Goal: Obtain resource: Download file/media

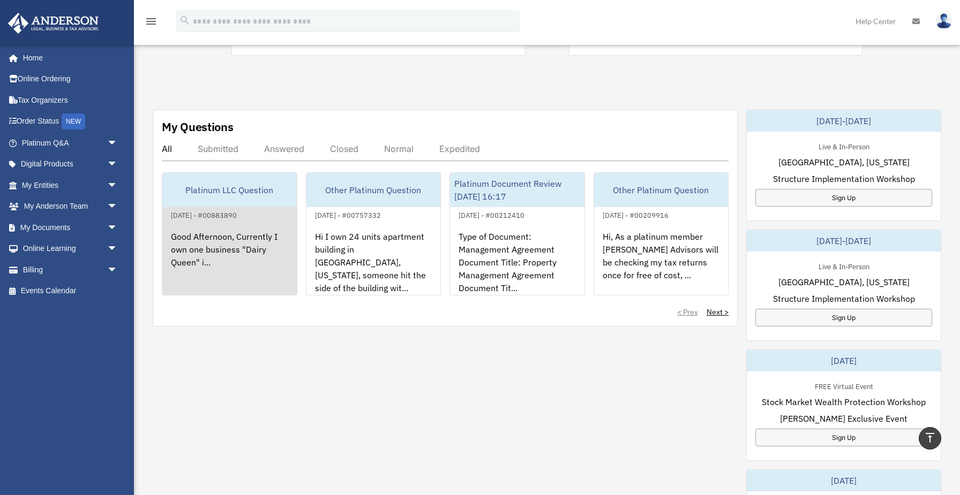
scroll to position [306, 0]
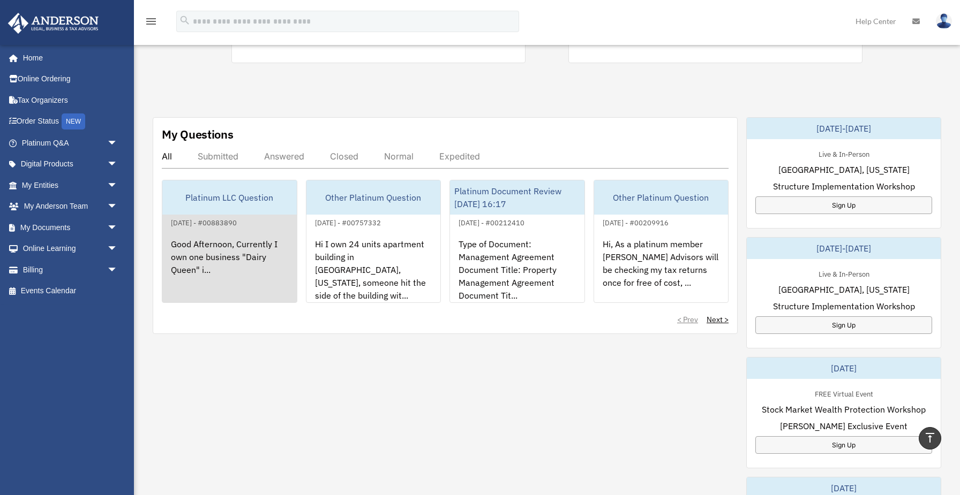
click at [245, 255] on div "Good Afternoon, Currently I own one business "Dairy Queen" i..." at bounding box center [229, 271] width 134 height 84
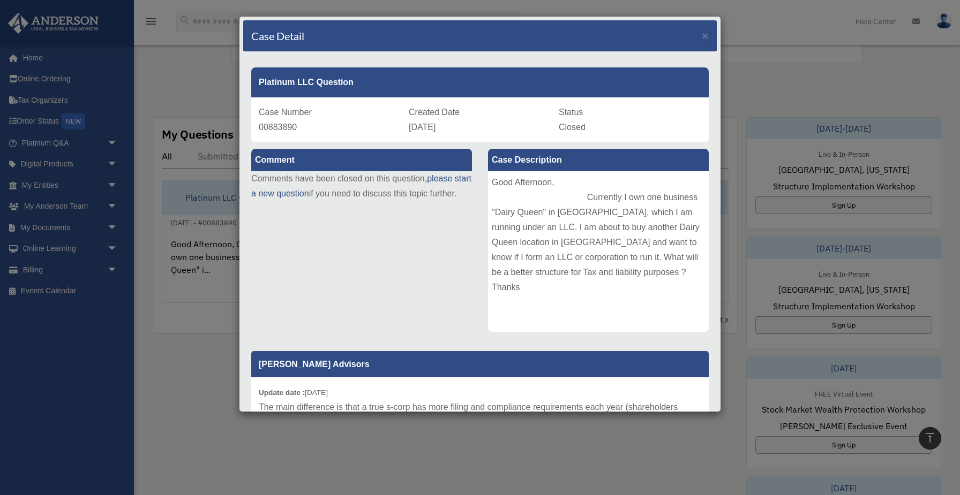
scroll to position [0, 0]
click at [706, 36] on span "×" at bounding box center [705, 35] width 7 height 12
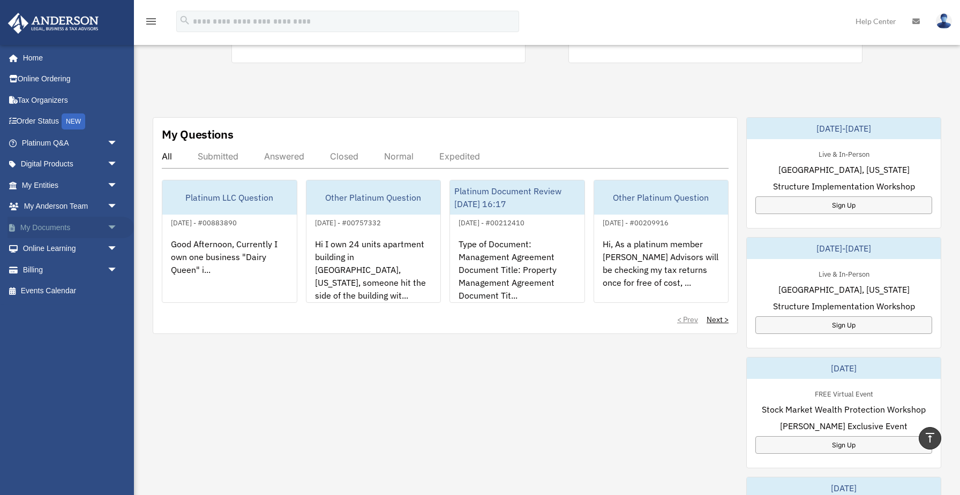
click at [45, 222] on link "My Documents arrow_drop_down" at bounding box center [70, 227] width 126 height 21
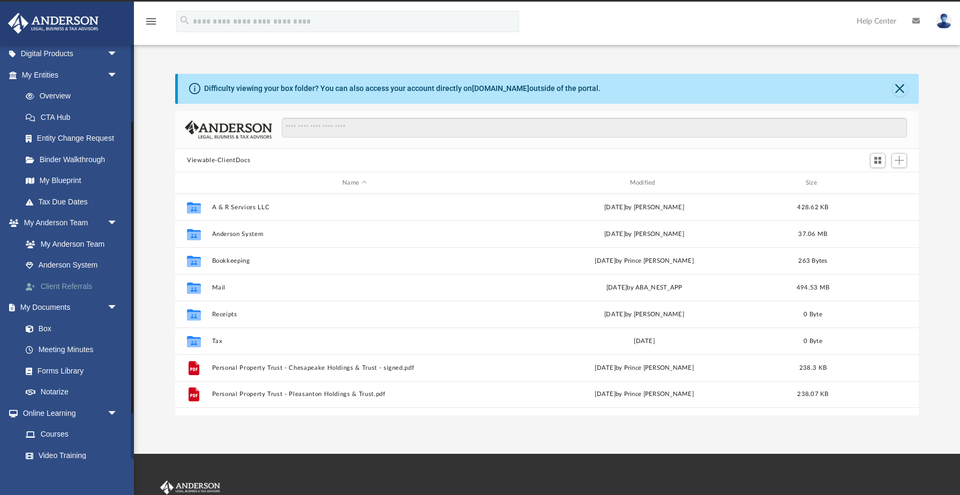
scroll to position [111, 0]
click at [45, 322] on link "Box" at bounding box center [74, 327] width 119 height 21
click at [46, 324] on link "Box" at bounding box center [74, 327] width 119 height 21
click at [44, 324] on link "Box" at bounding box center [74, 327] width 119 height 21
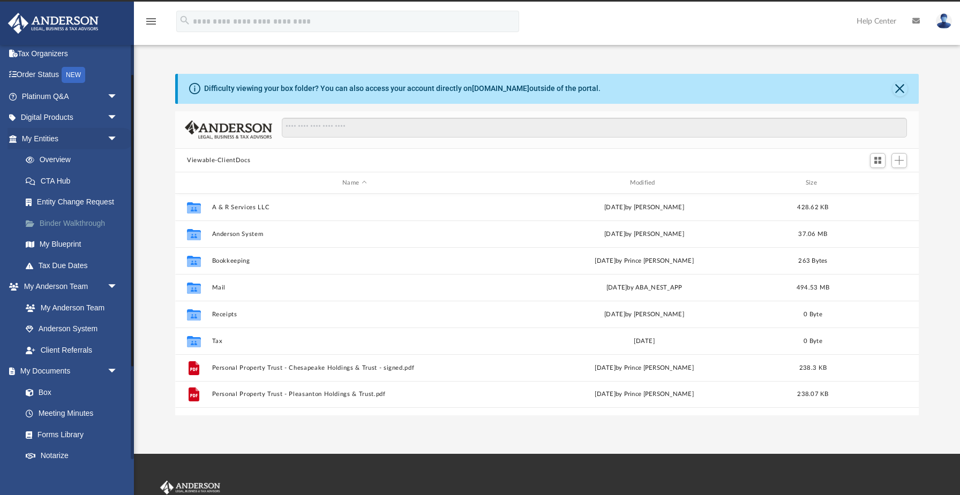
scroll to position [51, 0]
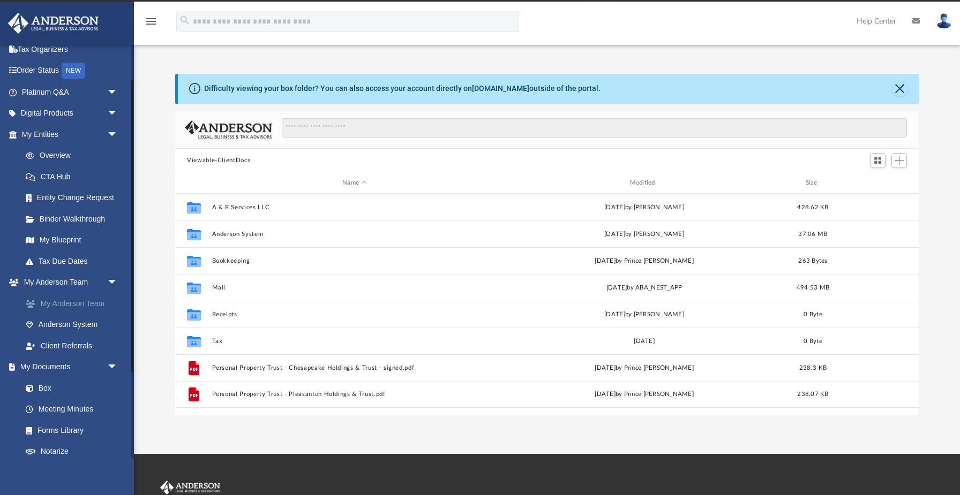
click at [57, 299] on link "My Anderson Team" at bounding box center [74, 303] width 119 height 21
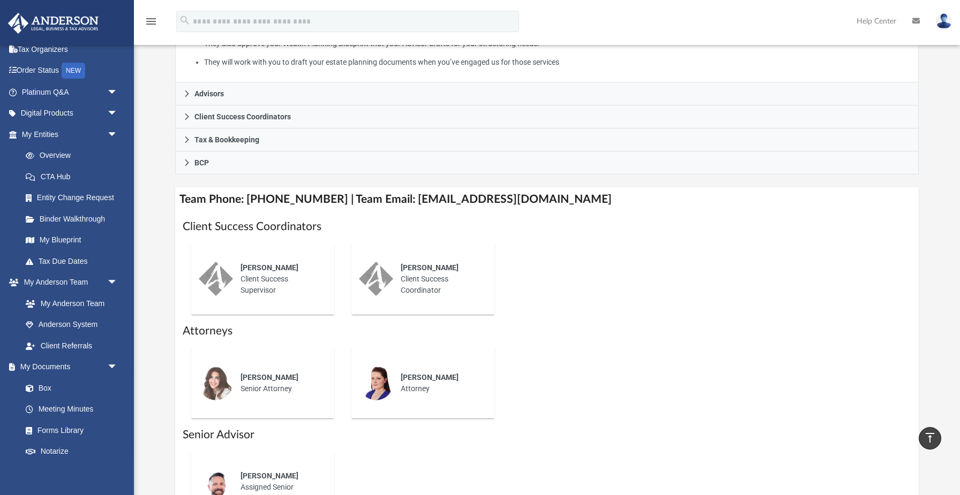
scroll to position [416, 0]
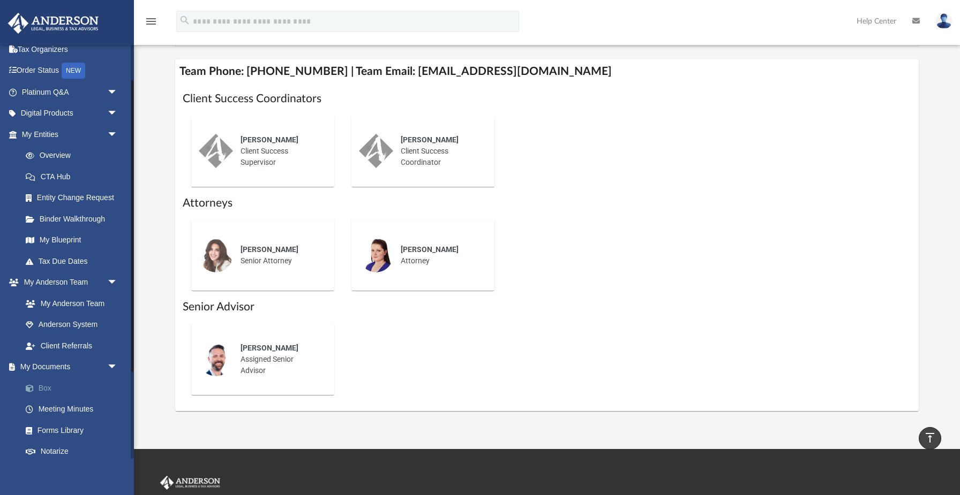
click at [43, 382] on link "Box" at bounding box center [74, 388] width 119 height 21
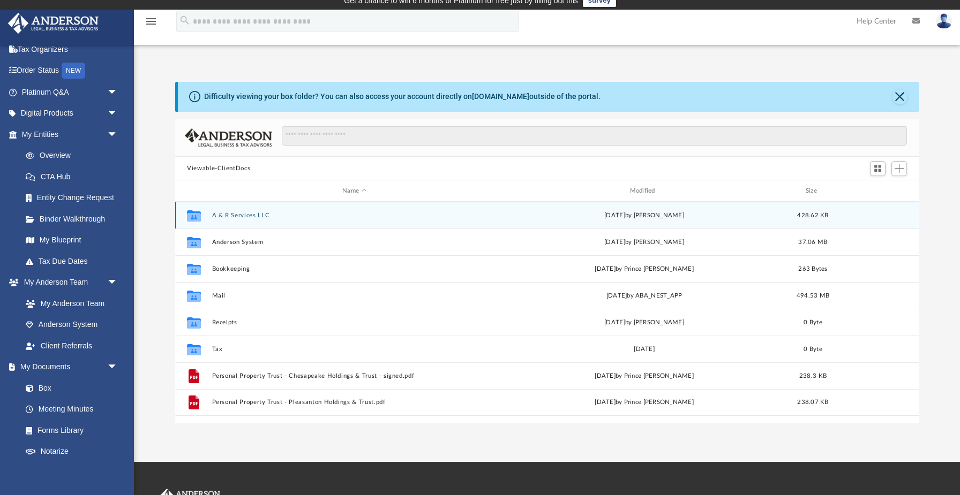
scroll to position [8, 0]
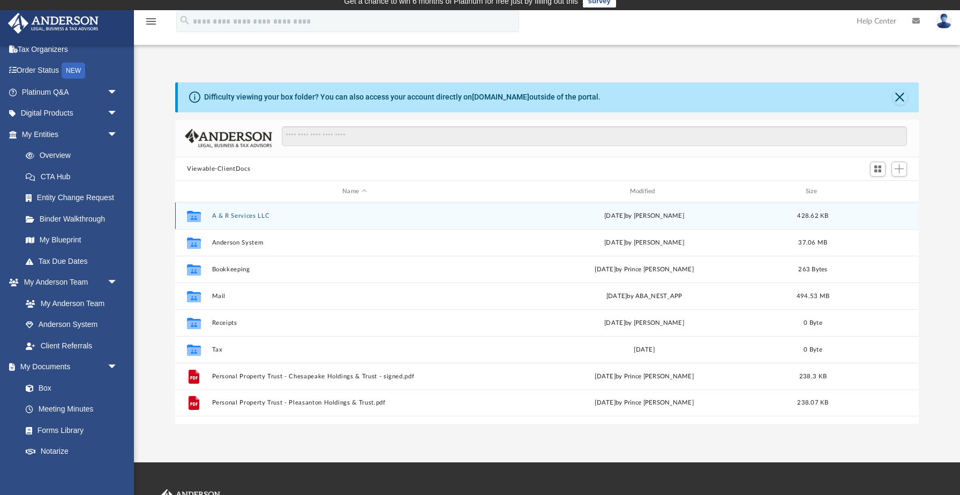
click at [254, 220] on div "Collaborated Folder A & R Services LLC [DATE] by [PERSON_NAME] 428.62 KB" at bounding box center [546, 215] width 743 height 27
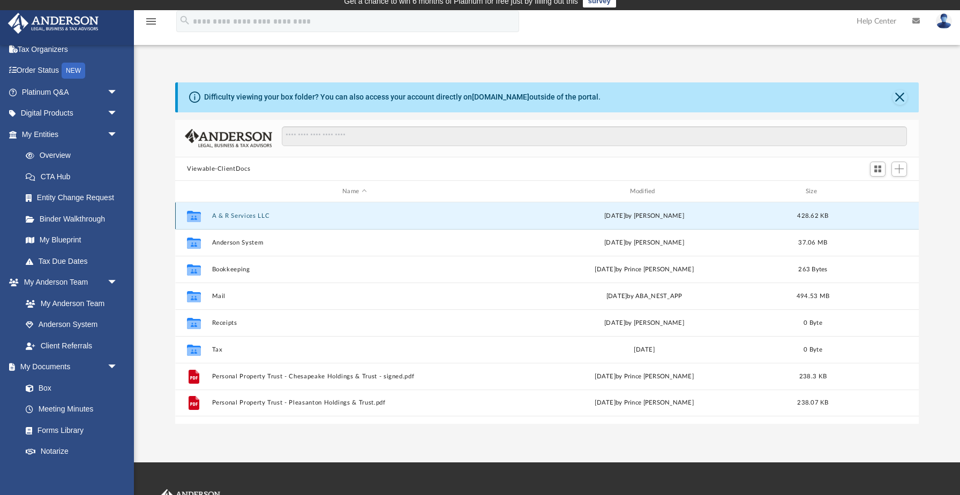
click at [257, 214] on button "A & R Services LLC" at bounding box center [354, 216] width 285 height 7
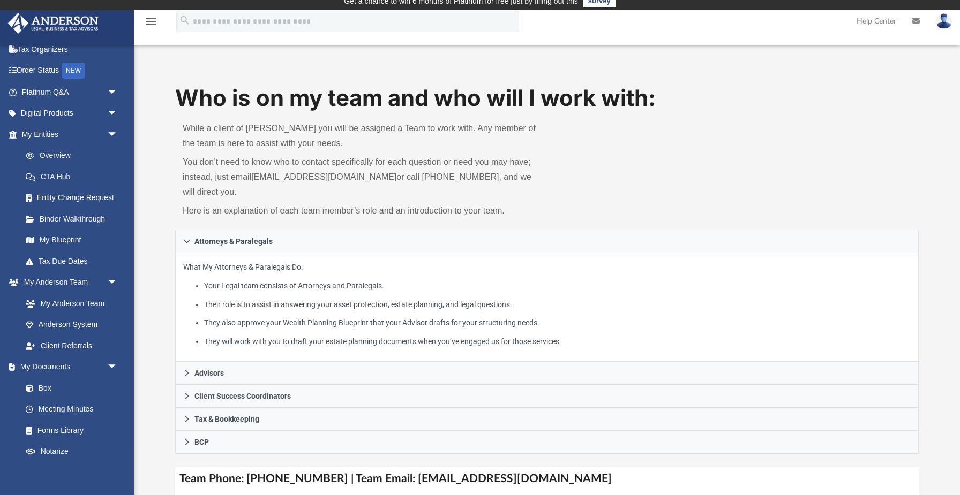
scroll to position [416, 0]
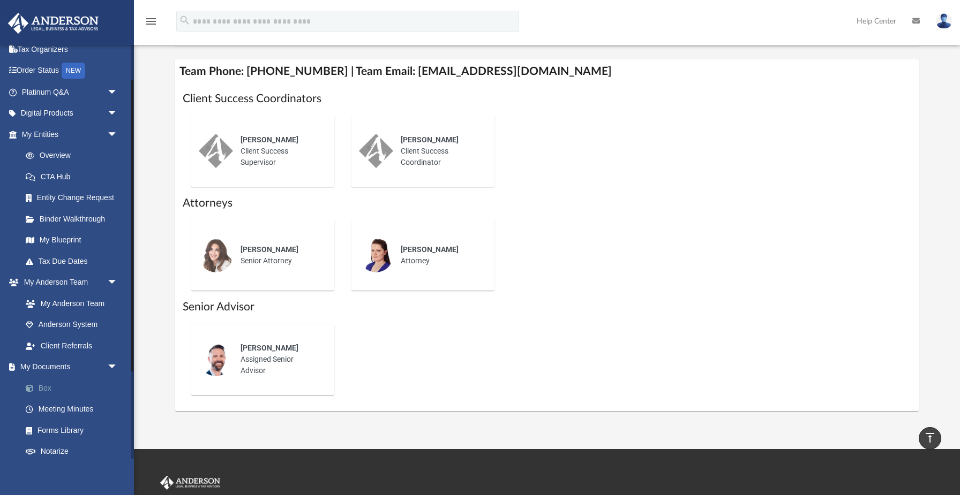
click at [46, 384] on link "Box" at bounding box center [74, 388] width 119 height 21
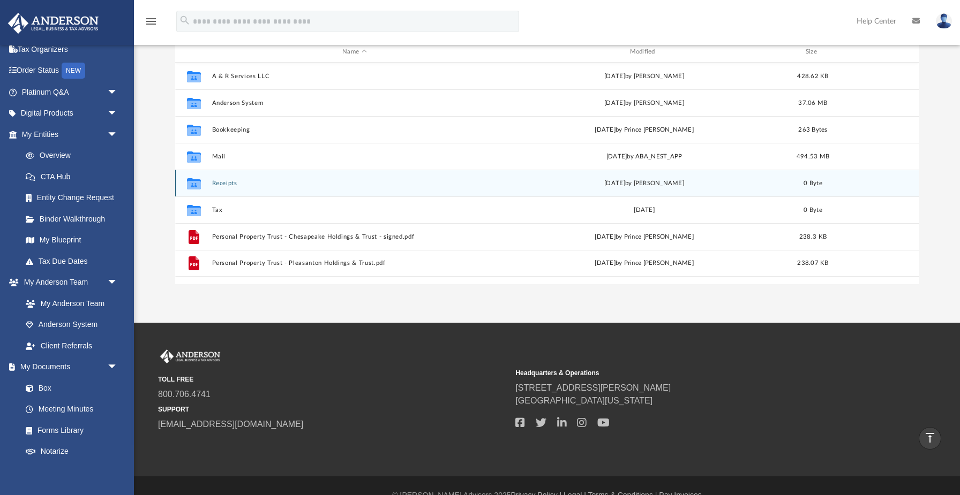
scroll to position [142, 0]
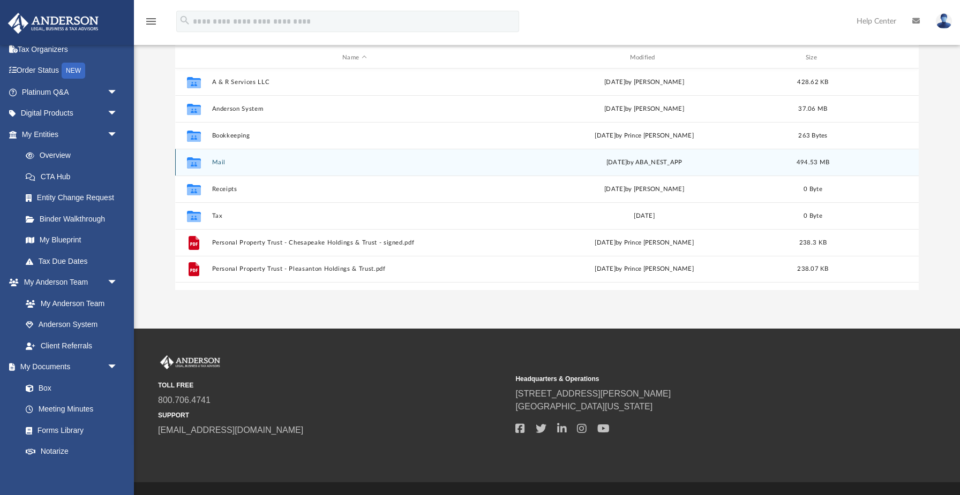
click at [279, 160] on button "Mail" at bounding box center [354, 162] width 285 height 7
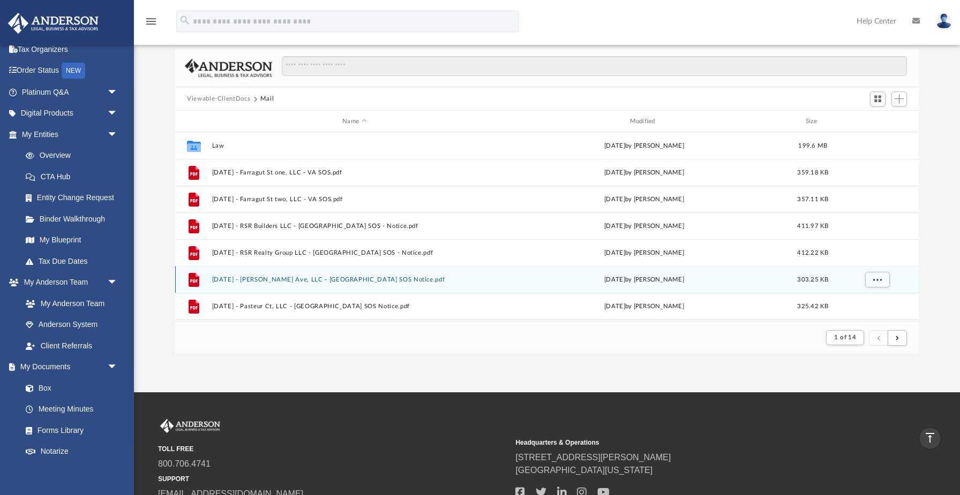
scroll to position [74, 0]
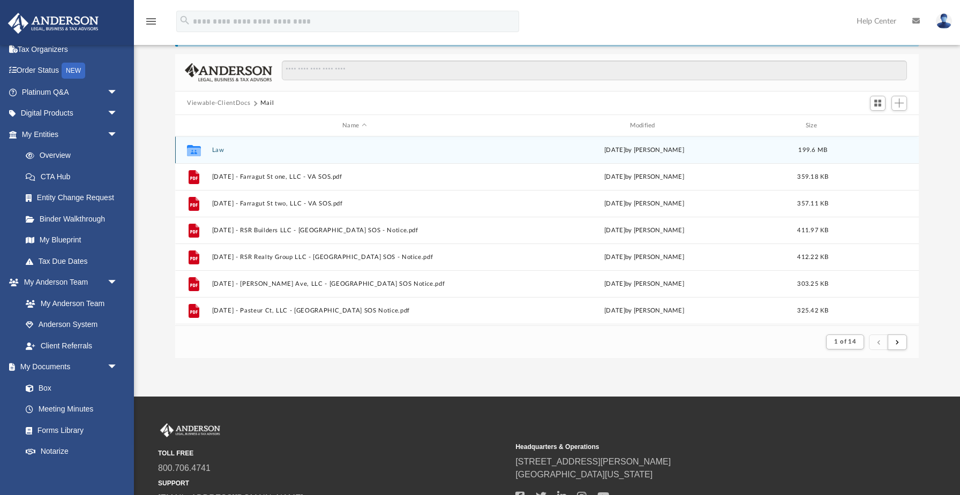
click at [220, 152] on button "Law" at bounding box center [354, 150] width 285 height 7
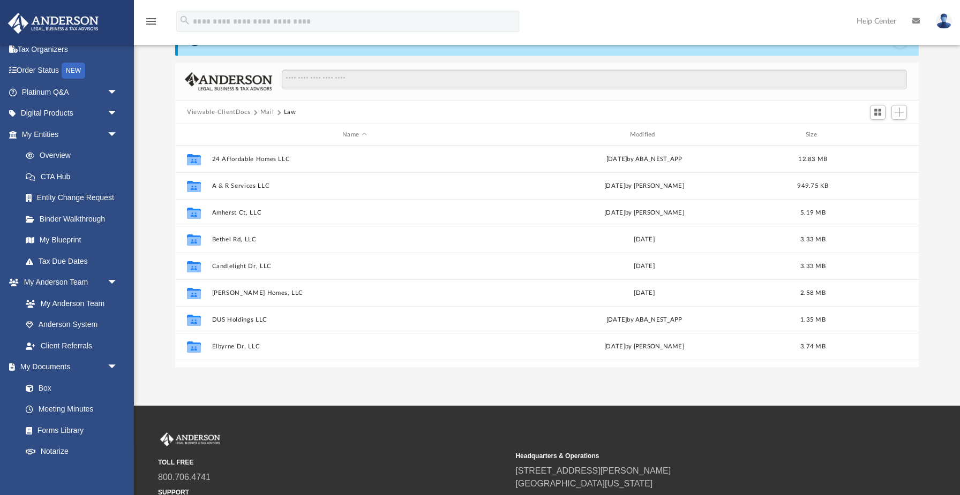
scroll to position [64, 0]
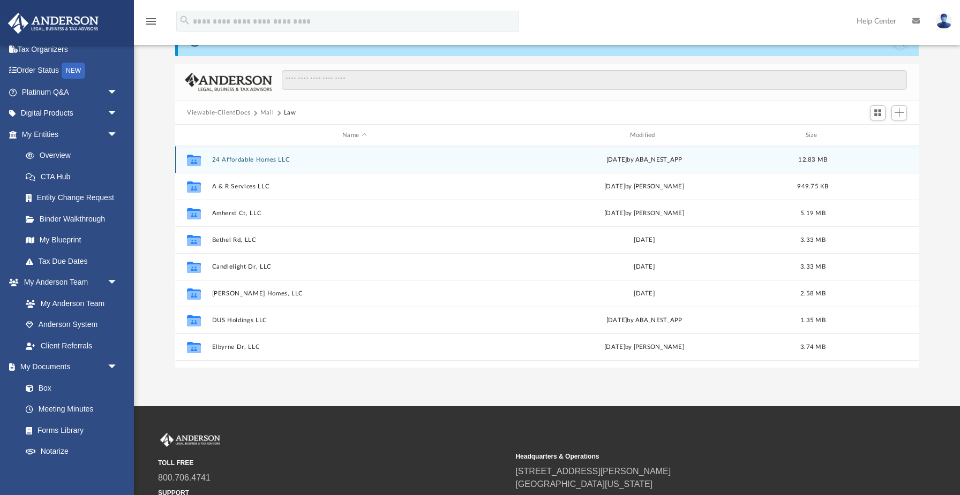
click at [237, 160] on button "24 Affordable Homes LLC" at bounding box center [354, 159] width 285 height 7
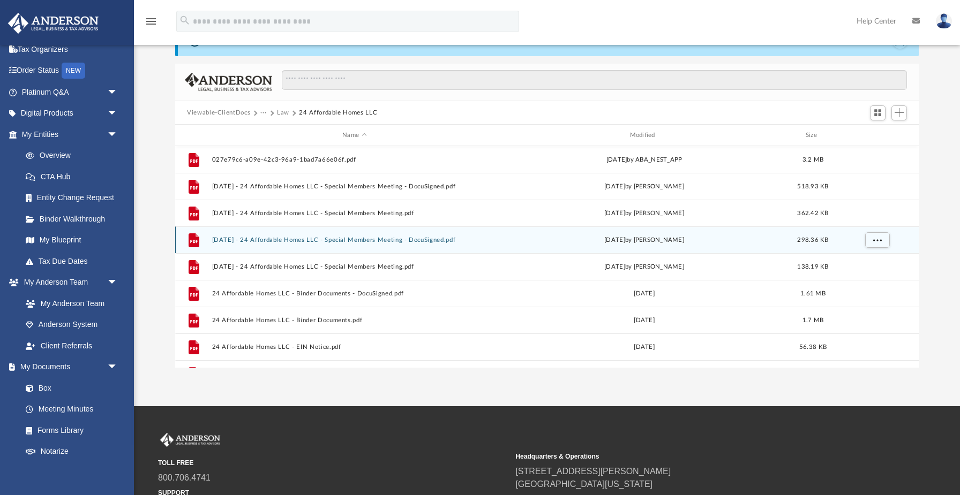
scroll to position [0, 0]
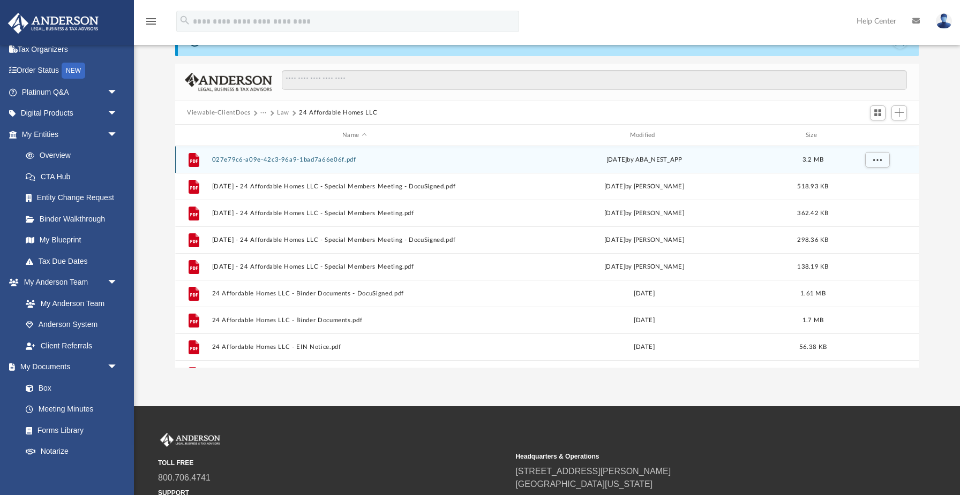
click at [274, 159] on button "027e79c6-a09e-42c3-96a9-1bad7a66e06f.pdf" at bounding box center [354, 159] width 285 height 7
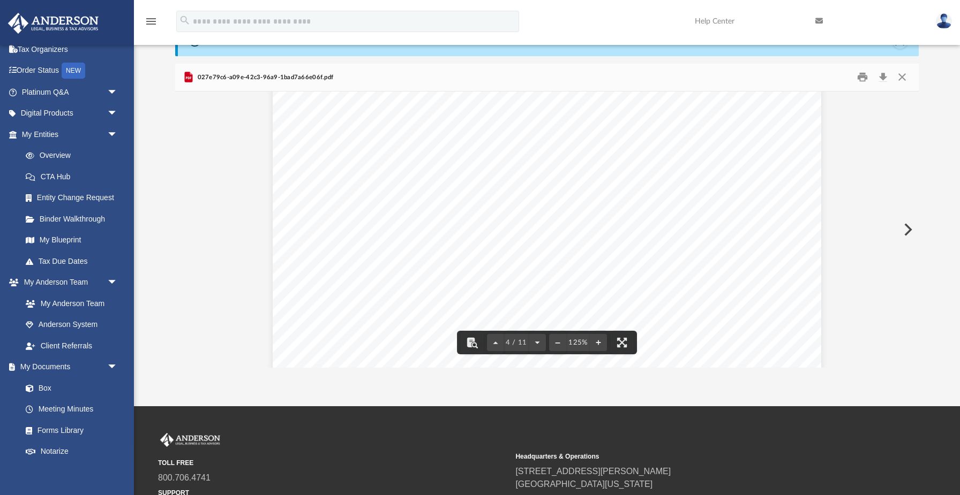
scroll to position [2494, 0]
click at [902, 79] on button "Close" at bounding box center [901, 77] width 19 height 17
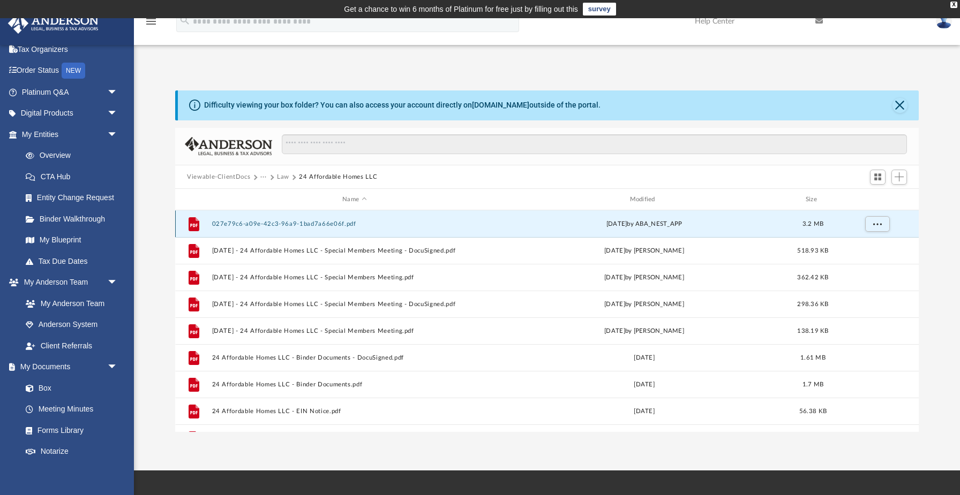
scroll to position [0, 0]
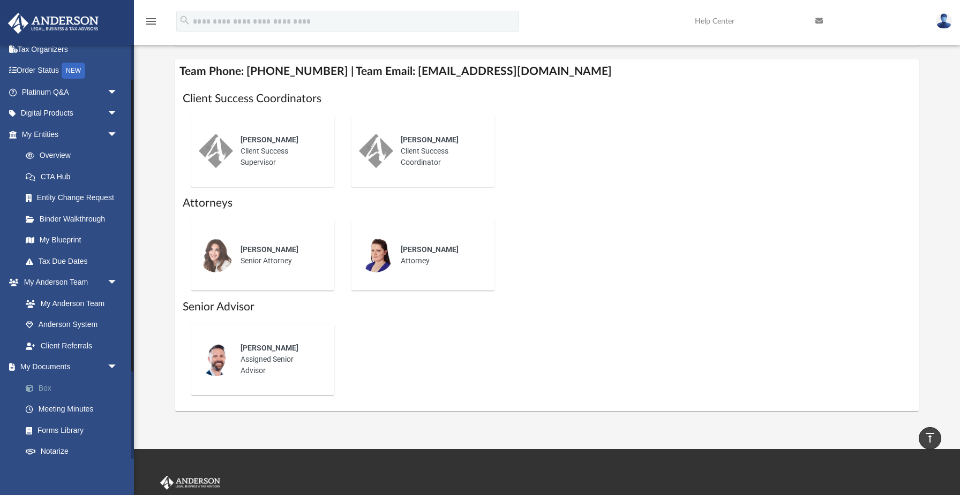
click at [46, 386] on link "Box" at bounding box center [74, 388] width 119 height 21
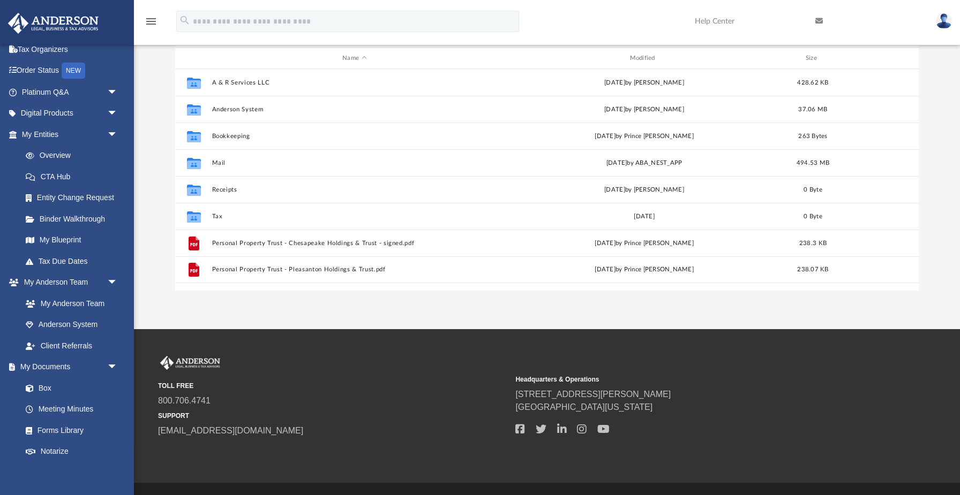
scroll to position [244, 743]
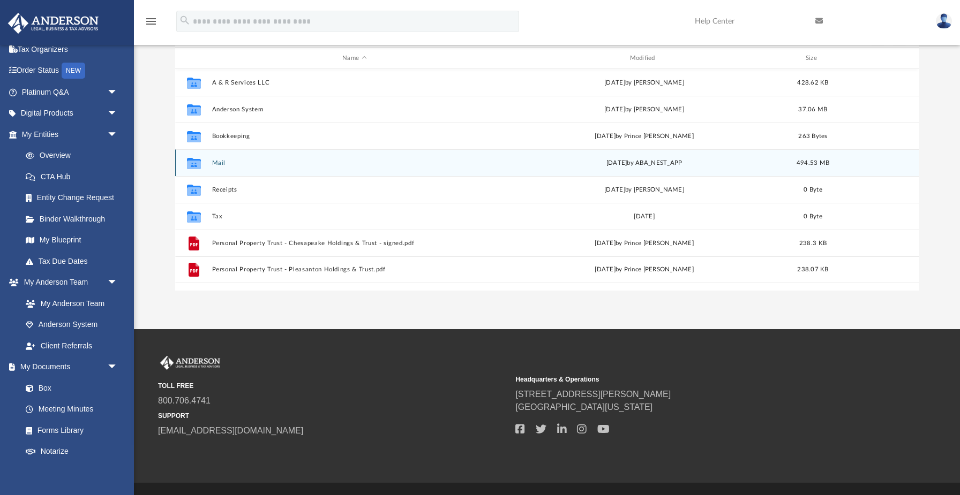
click at [223, 166] on button "Mail" at bounding box center [354, 163] width 285 height 7
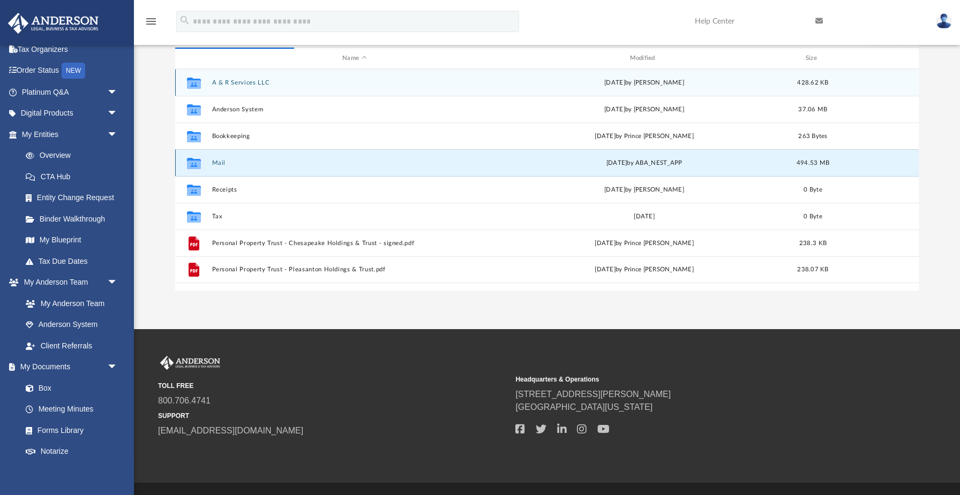
click at [215, 163] on button "Mail" at bounding box center [354, 163] width 285 height 7
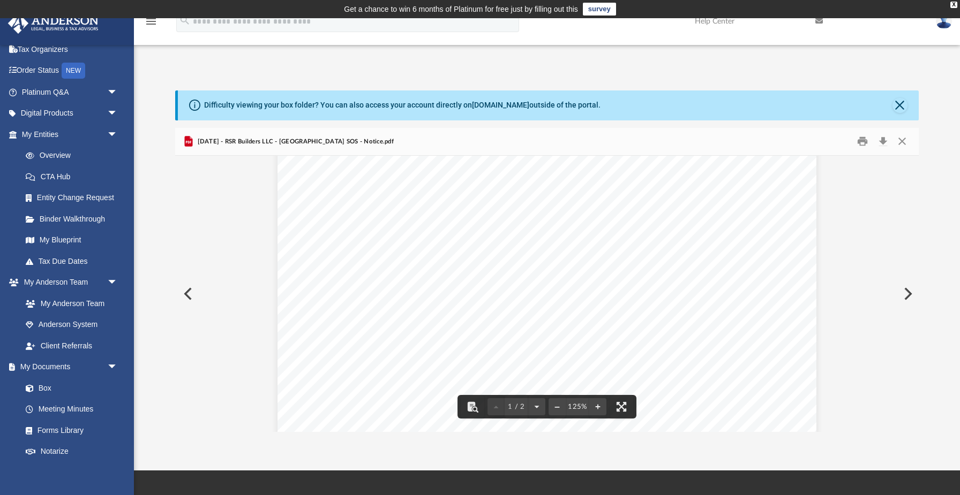
scroll to position [290, 0]
click at [187, 297] on button "Preview" at bounding box center [187, 294] width 24 height 30
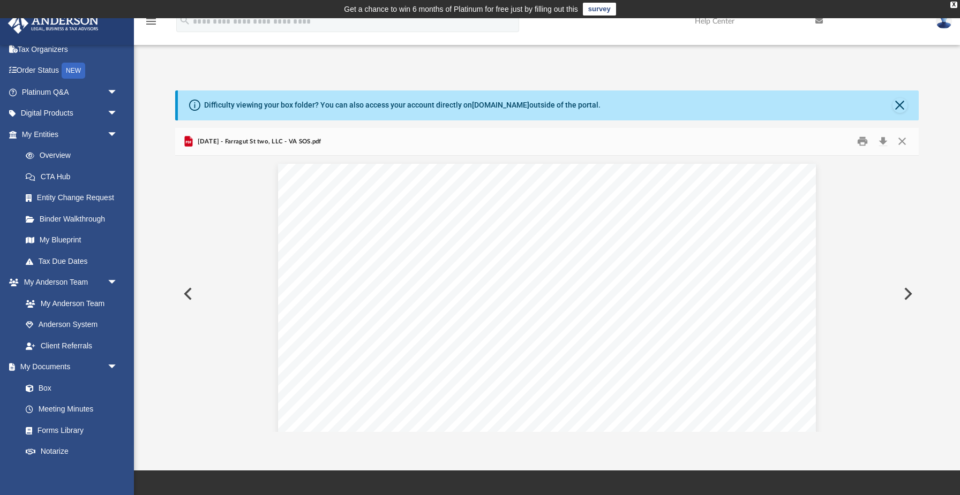
click at [908, 297] on button "Preview" at bounding box center [907, 294] width 24 height 30
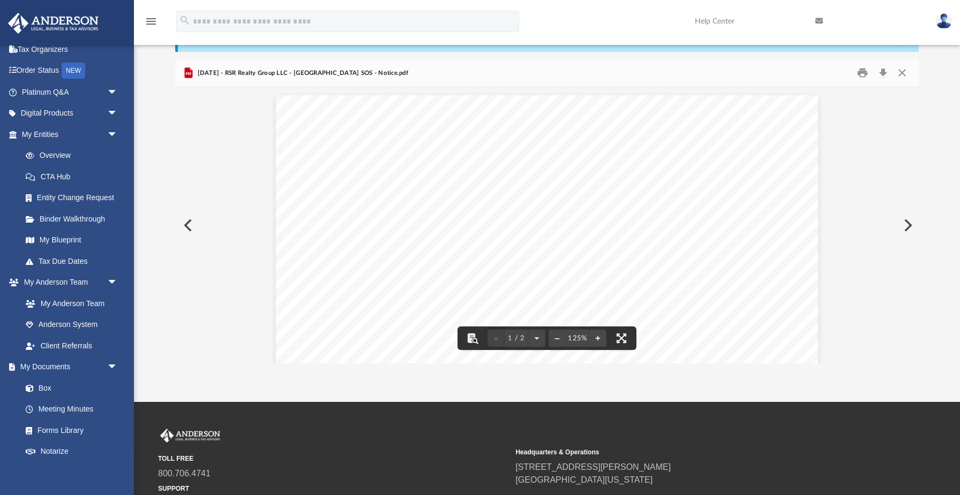
scroll to position [0, 0]
click at [903, 74] on button "Close" at bounding box center [901, 73] width 19 height 17
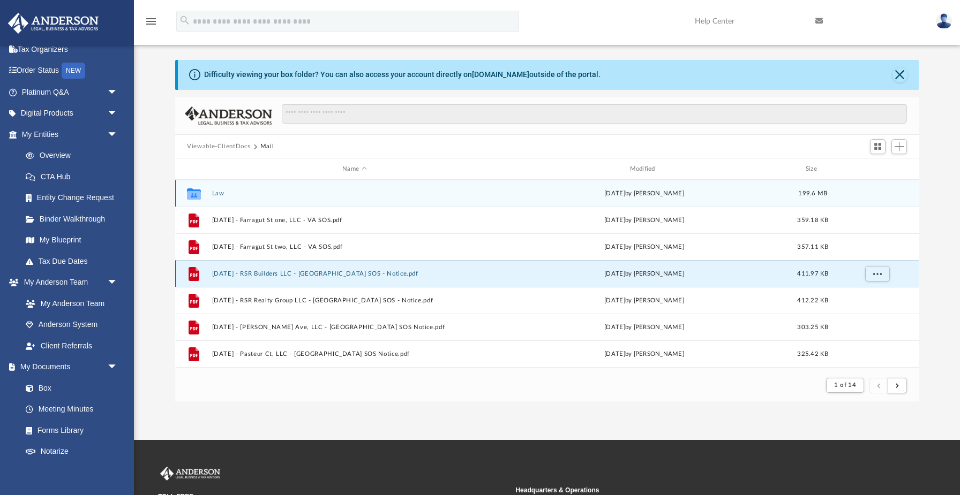
scroll to position [24, 0]
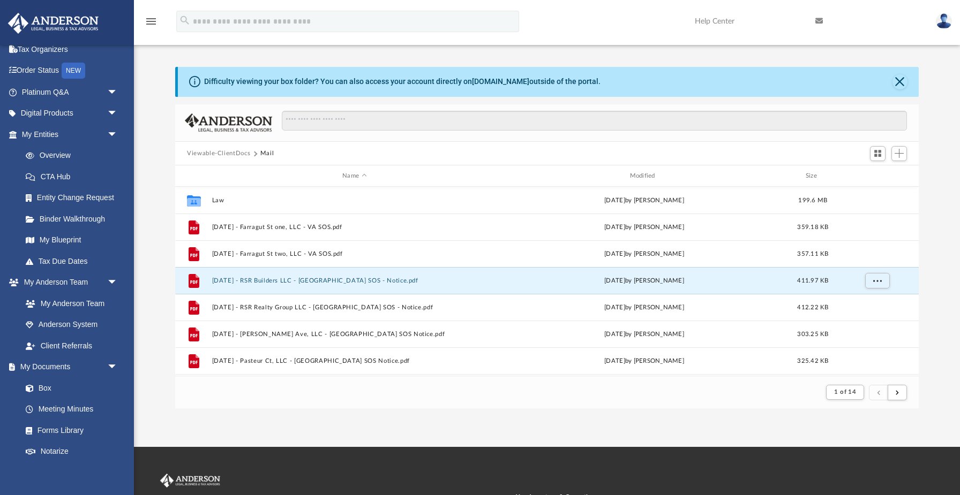
click at [268, 154] on button "Mail" at bounding box center [267, 154] width 14 height 10
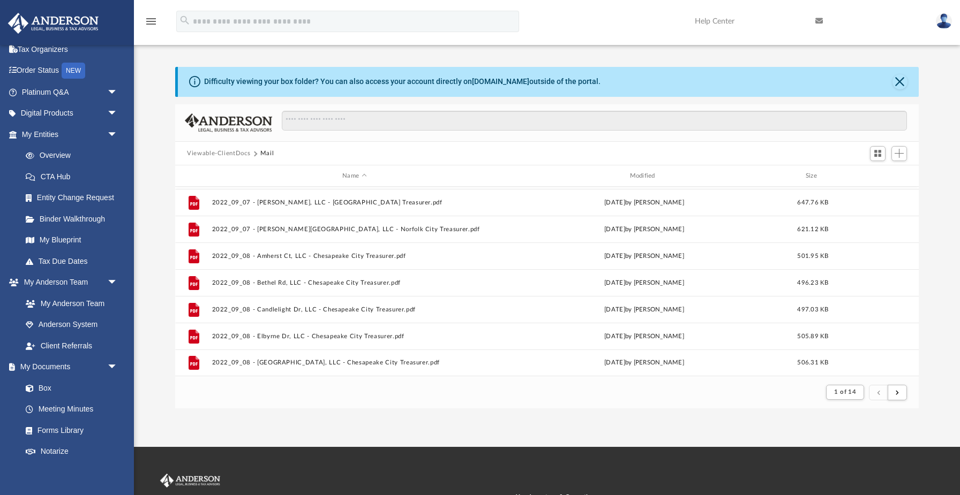
scroll to position [1149, 0]
click at [898, 395] on span "submit" at bounding box center [896, 392] width 3 height 6
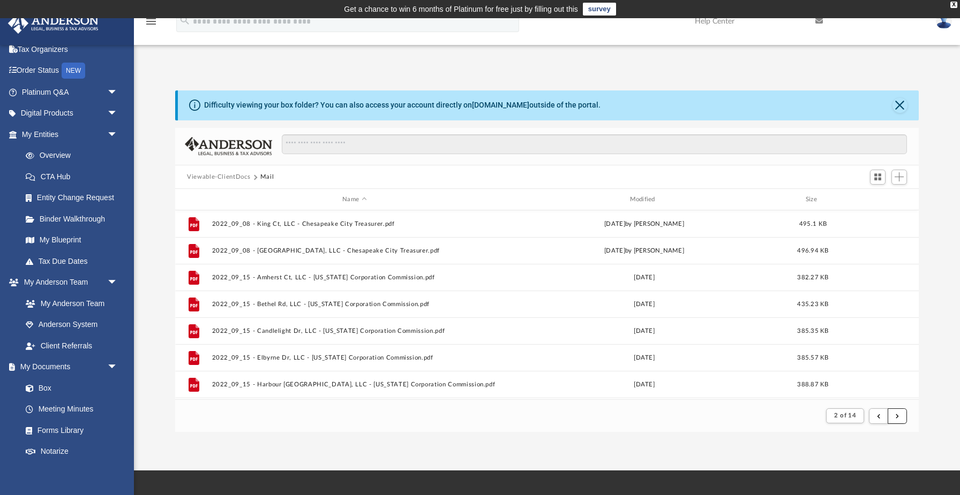
scroll to position [0, 0]
click at [655, 201] on div "Modified" at bounding box center [643, 200] width 285 height 10
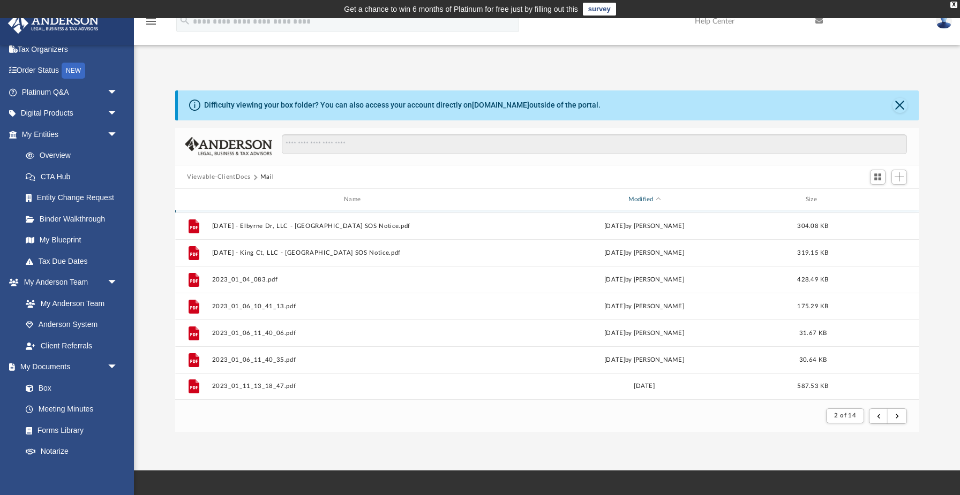
scroll to position [1149, 0]
click at [878, 419] on span "submit" at bounding box center [878, 416] width 3 height 6
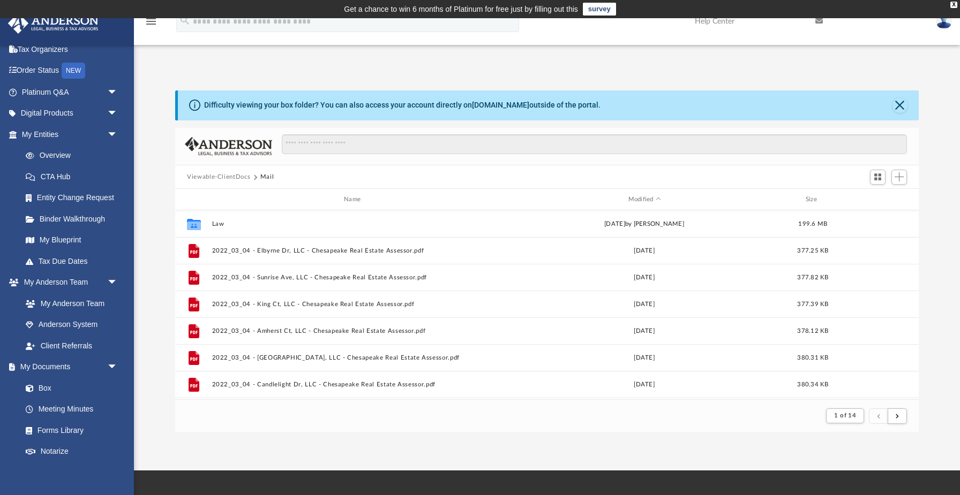
scroll to position [0, 0]
click at [658, 199] on span "Modified" at bounding box center [658, 200] width 4 height 4
click at [639, 200] on div "Modified" at bounding box center [643, 200] width 285 height 10
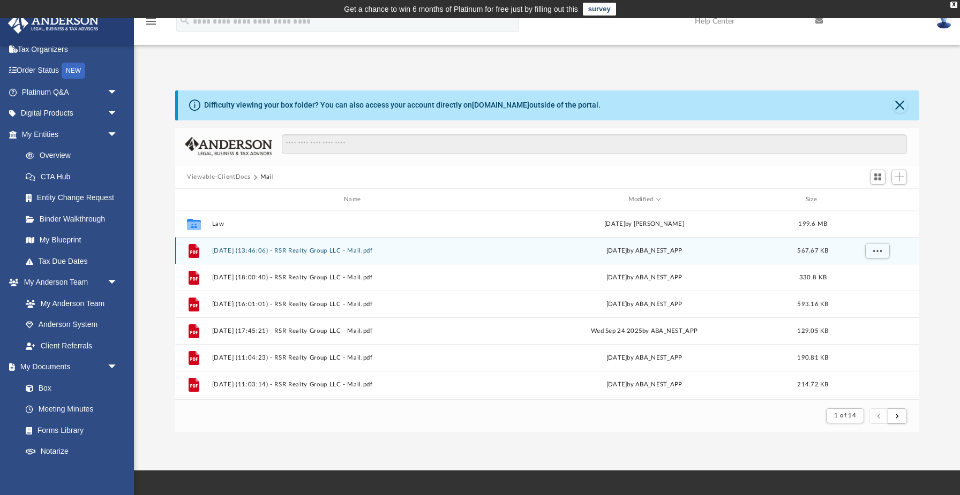
click at [354, 253] on button "[DATE] (13:46:06) - RSR Realty Group LLC - Mail.pdf" at bounding box center [354, 250] width 285 height 7
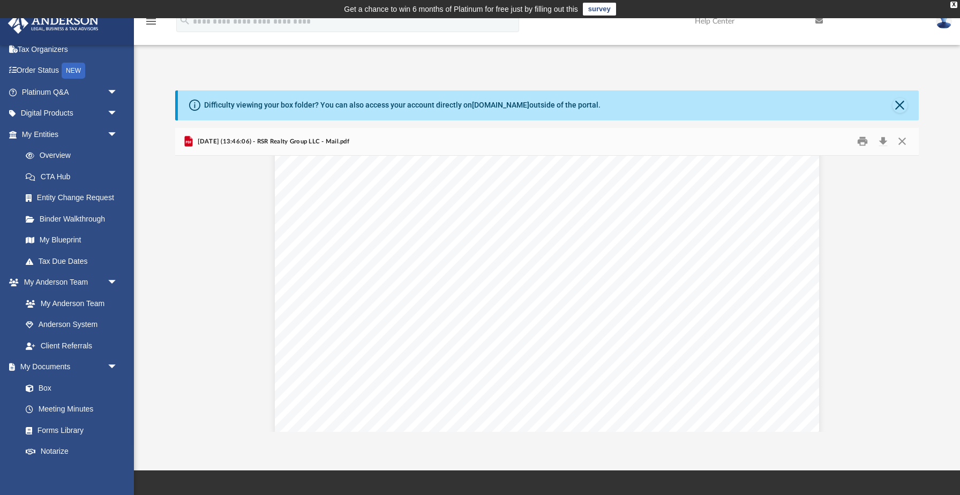
scroll to position [85, 0]
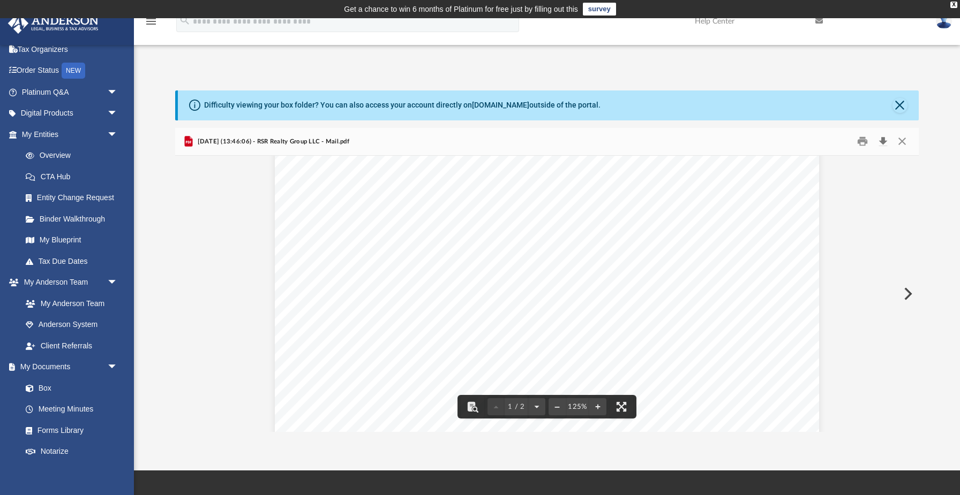
click at [882, 141] on button "Download" at bounding box center [882, 141] width 19 height 17
click at [908, 296] on button "Preview" at bounding box center [907, 294] width 24 height 30
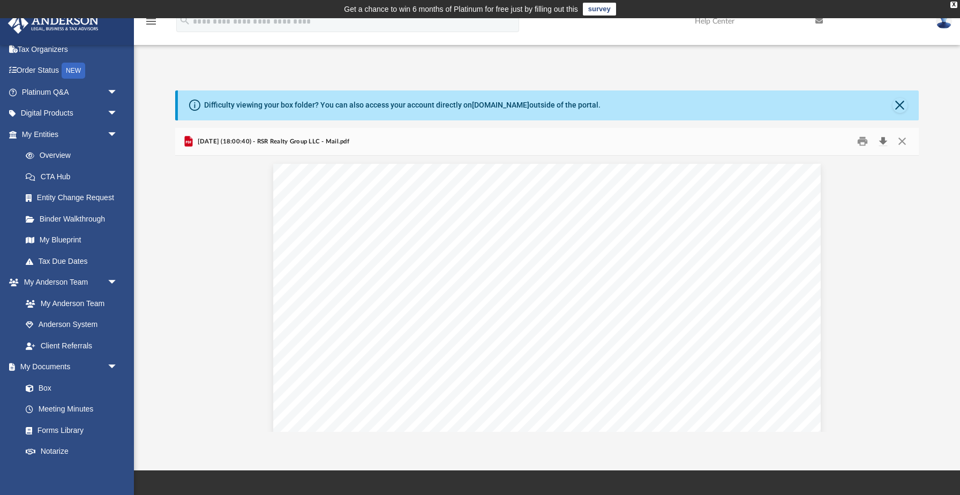
click at [883, 140] on button "Download" at bounding box center [882, 141] width 19 height 17
click at [886, 138] on button "Download" at bounding box center [882, 141] width 19 height 17
click at [908, 291] on button "Preview" at bounding box center [907, 294] width 24 height 30
click at [883, 144] on button "Download" at bounding box center [882, 141] width 19 height 17
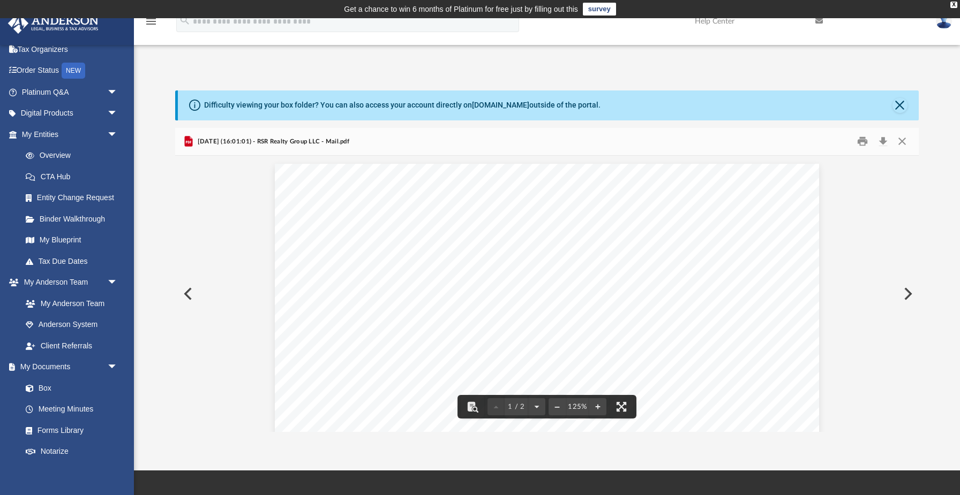
click at [935, 74] on div "Difficulty viewing your box folder? You can also access your account directly o…" at bounding box center [547, 250] width 826 height 365
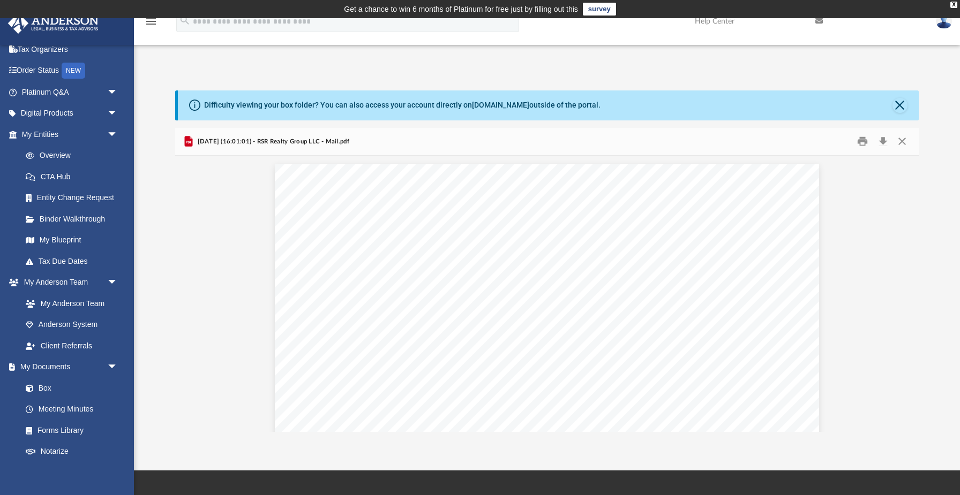
click at [562, 108] on div "Difficulty viewing your box folder? You can also access your account directly o…" at bounding box center [402, 105] width 396 height 11
click at [195, 108] on icon at bounding box center [194, 105] width 11 height 11
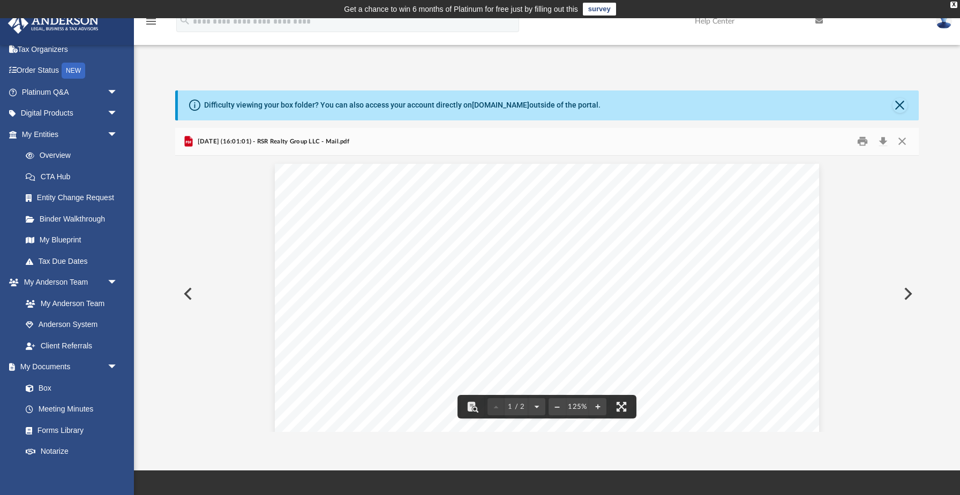
click at [908, 298] on button "Preview" at bounding box center [907, 294] width 24 height 30
click at [908, 295] on button "Preview" at bounding box center [907, 294] width 24 height 30
click at [908, 294] on button "Preview" at bounding box center [907, 294] width 24 height 30
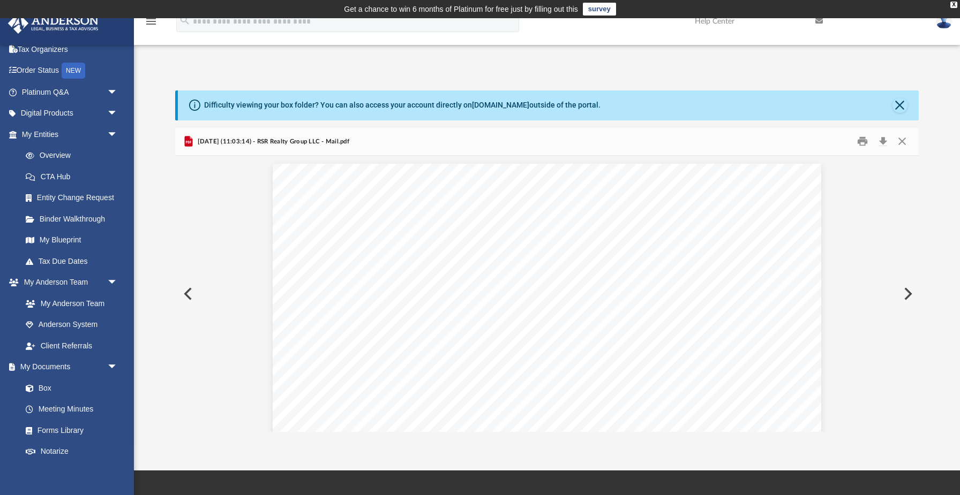
click at [908, 295] on button "Preview" at bounding box center [907, 294] width 24 height 30
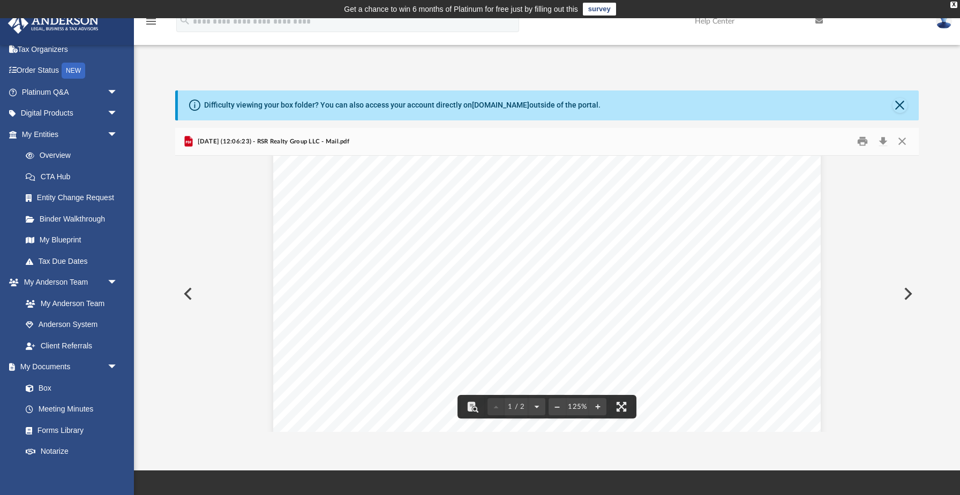
scroll to position [191, 0]
click at [907, 298] on button "Preview" at bounding box center [907, 294] width 24 height 30
click at [884, 143] on button "Download" at bounding box center [882, 141] width 19 height 17
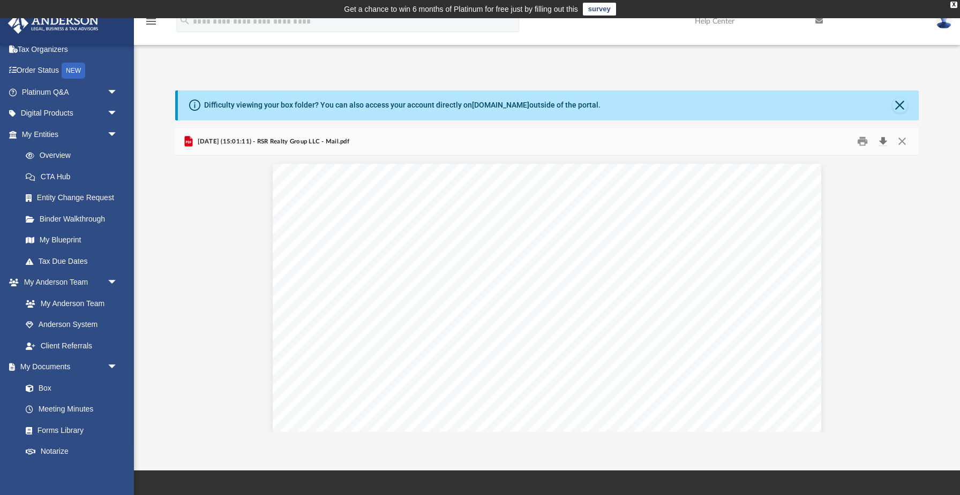
click at [886, 141] on button "Download" at bounding box center [882, 141] width 19 height 17
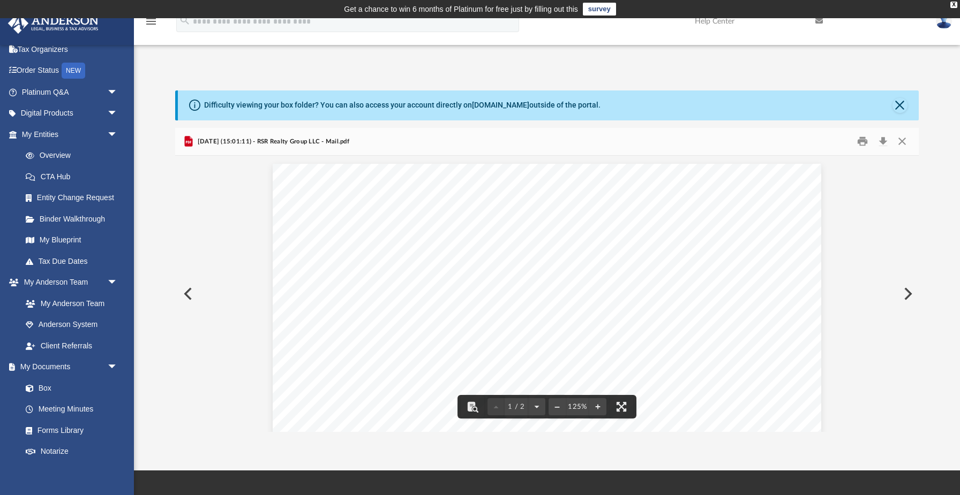
click at [907, 293] on button "Preview" at bounding box center [907, 294] width 24 height 30
click at [907, 298] on button "Preview" at bounding box center [907, 294] width 24 height 30
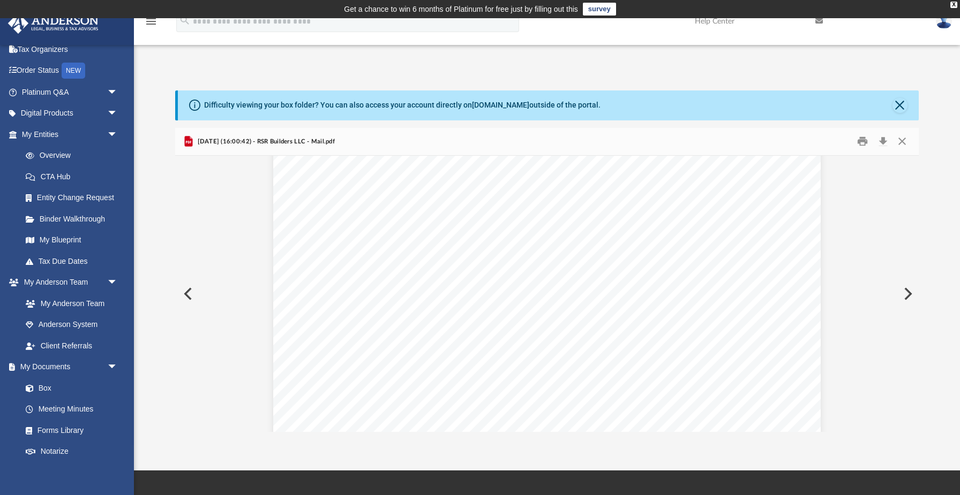
click at [905, 296] on button "Preview" at bounding box center [907, 294] width 24 height 30
click at [908, 296] on button "Preview" at bounding box center [907, 294] width 24 height 30
click at [908, 298] on button "Preview" at bounding box center [907, 294] width 24 height 30
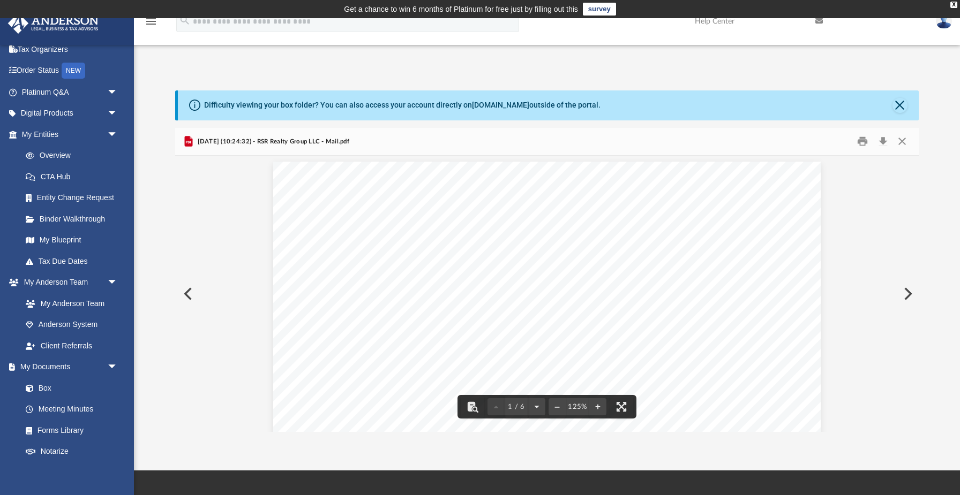
scroll to position [0, 0]
click at [908, 296] on button "Preview" at bounding box center [907, 294] width 24 height 30
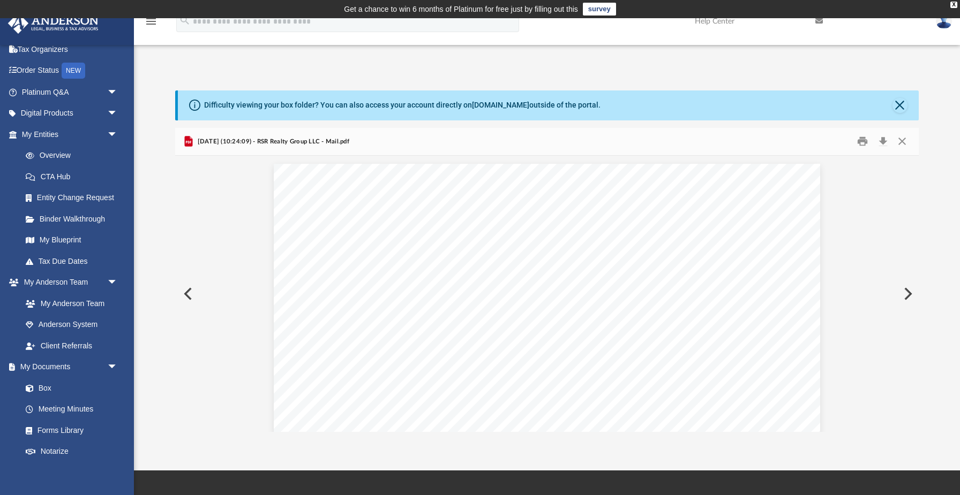
click at [908, 296] on button "Preview" at bounding box center [907, 294] width 24 height 30
